Goal: Obtain resource: Download file/media

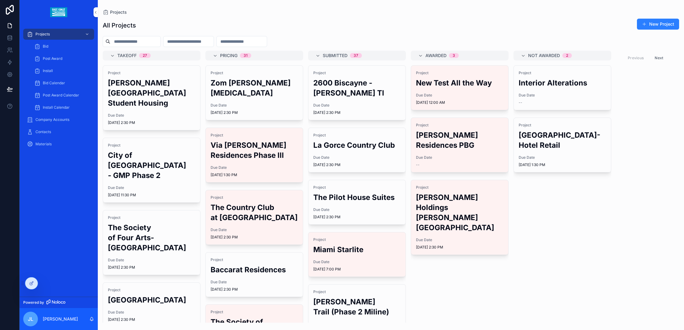
click at [469, 86] on h2 "New Test All the Way" at bounding box center [459, 83] width 87 height 10
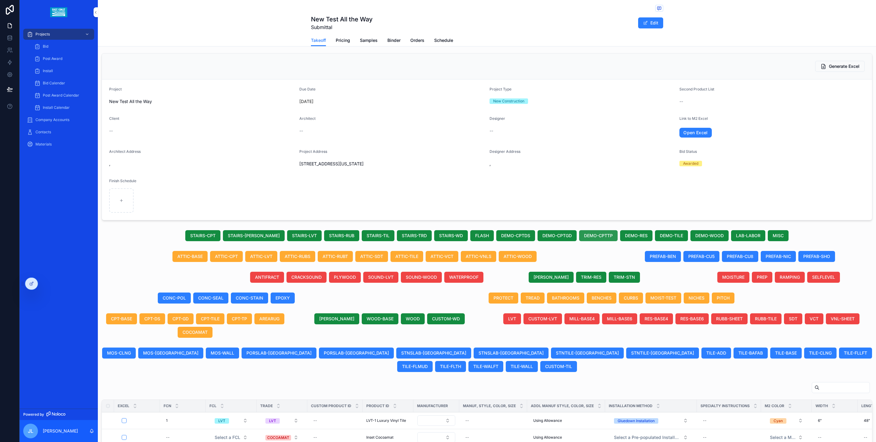
scroll to position [3, 0]
click at [376, 277] on span "SOUND-LVT" at bounding box center [380, 277] width 25 height 6
click at [423, 277] on span "SOUND-WOOD" at bounding box center [421, 277] width 31 height 6
click at [305, 278] on span "CRACKSOUND" at bounding box center [299, 277] width 30 height 6
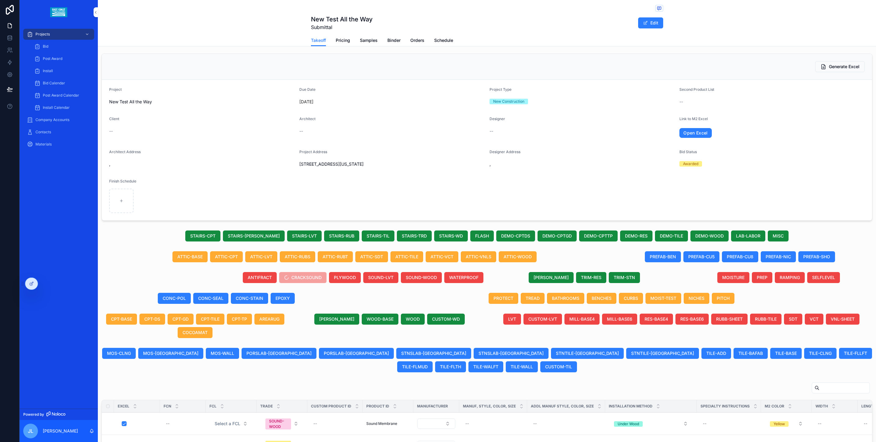
click at [260, 281] on span "ANTIFRACT" at bounding box center [260, 277] width 24 height 6
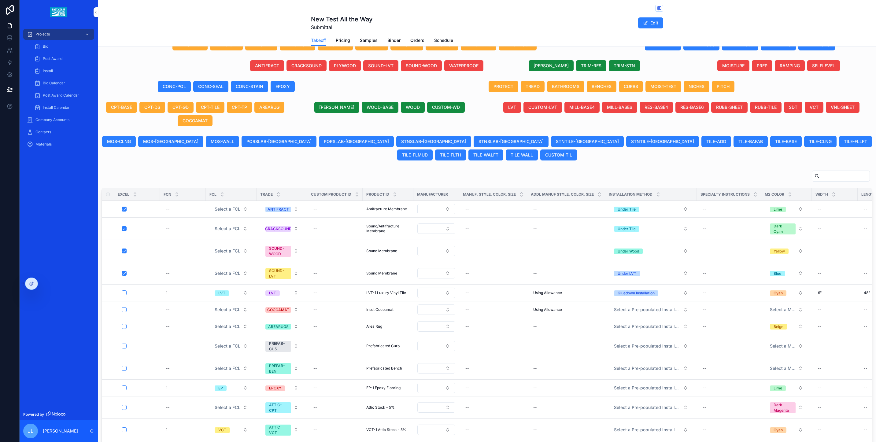
scroll to position [1, 0]
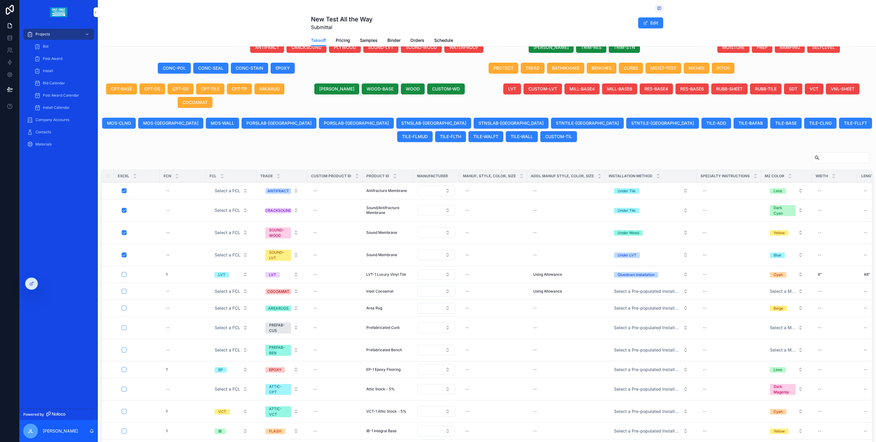
scroll to position [234, 0]
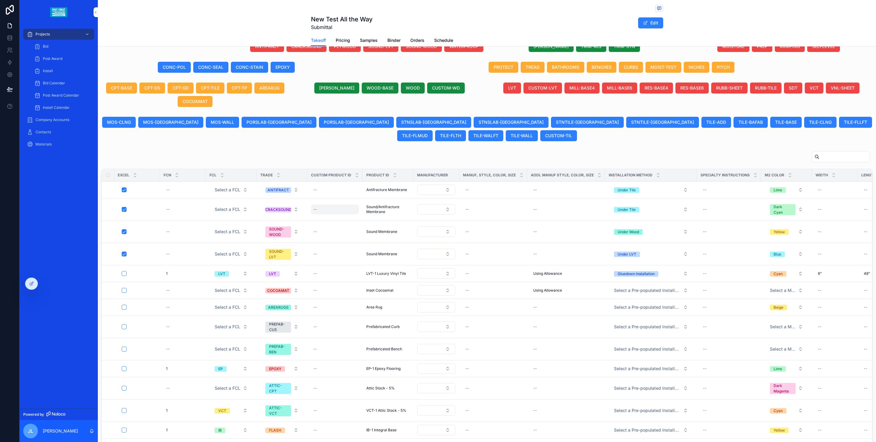
click at [349, 204] on div "--" at bounding box center [335, 209] width 48 height 10
click at [339, 185] on div "--" at bounding box center [335, 190] width 48 height 10
type input "*"
click at [380, 186] on icon "scrollable content" at bounding box center [380, 186] width 2 height 2
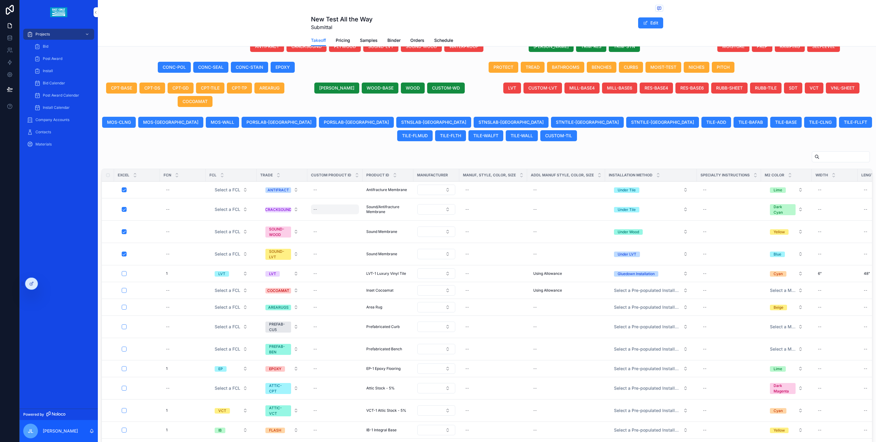
click at [328, 204] on div "--" at bounding box center [335, 209] width 48 height 10
type input "**********"
click at [377, 202] on icon "scrollable content" at bounding box center [379, 202] width 5 height 5
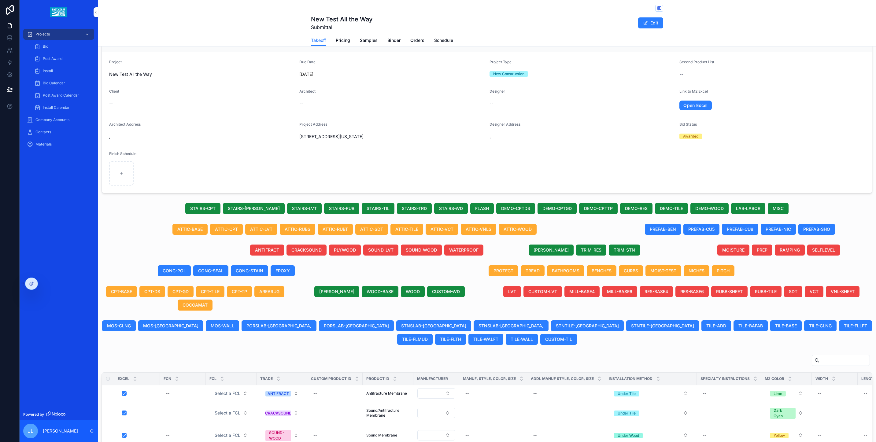
scroll to position [0, 0]
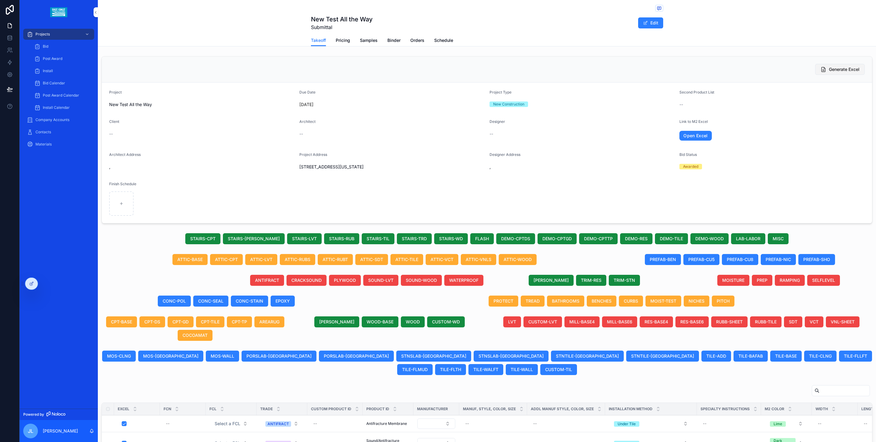
click at [684, 75] on button "Generate Excel" at bounding box center [840, 69] width 50 height 11
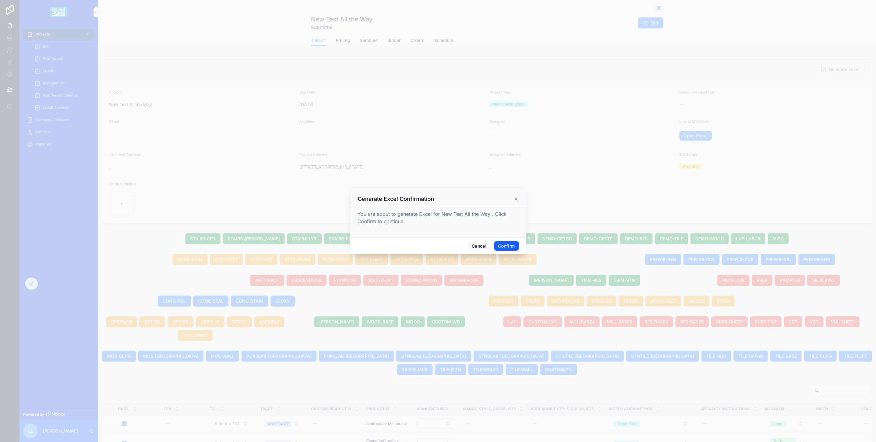
click at [507, 245] on button "Confirm" at bounding box center [506, 246] width 24 height 10
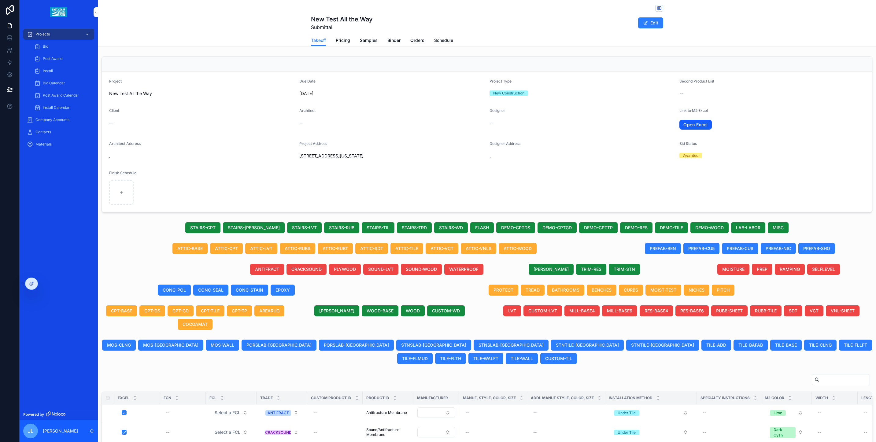
click at [684, 130] on link "Open Excel" at bounding box center [695, 125] width 32 height 10
